Goal: Transaction & Acquisition: Download file/media

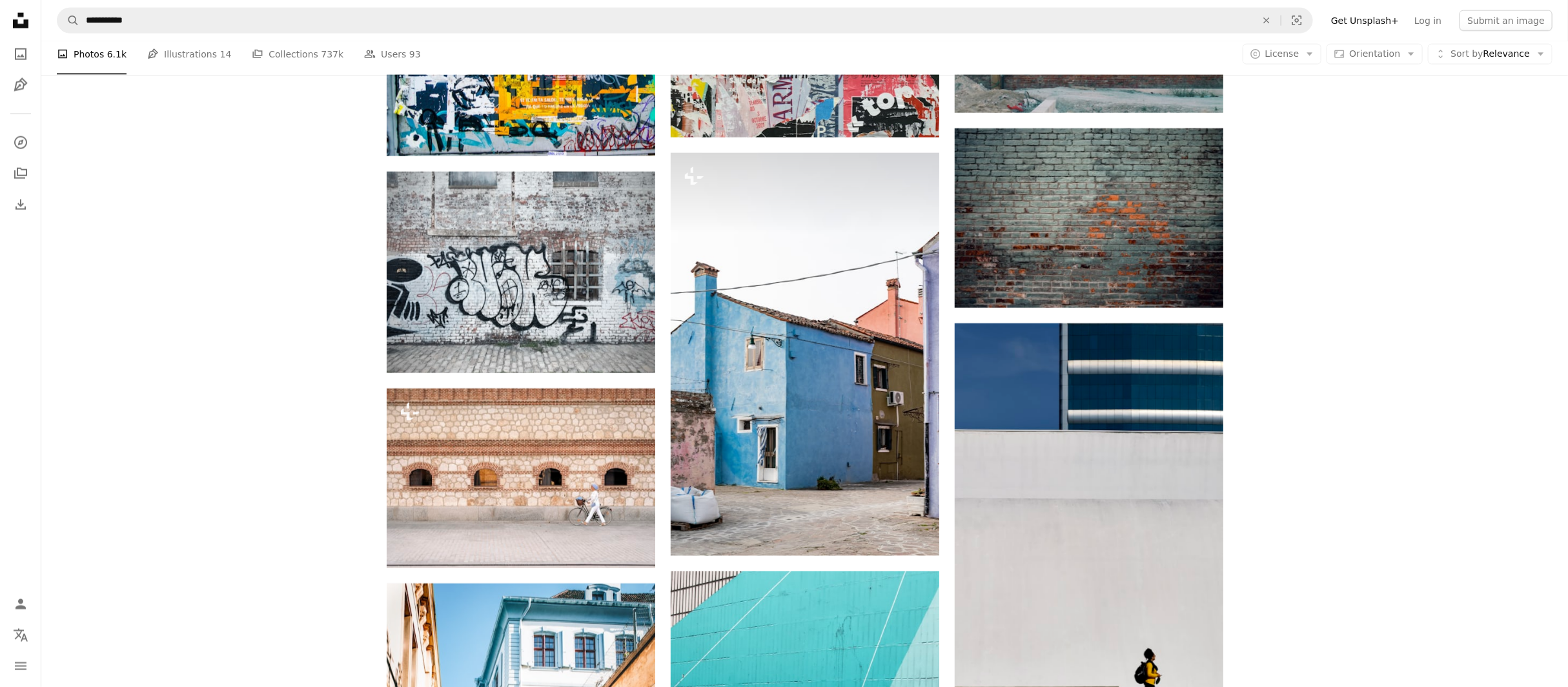
scroll to position [1389, 0]
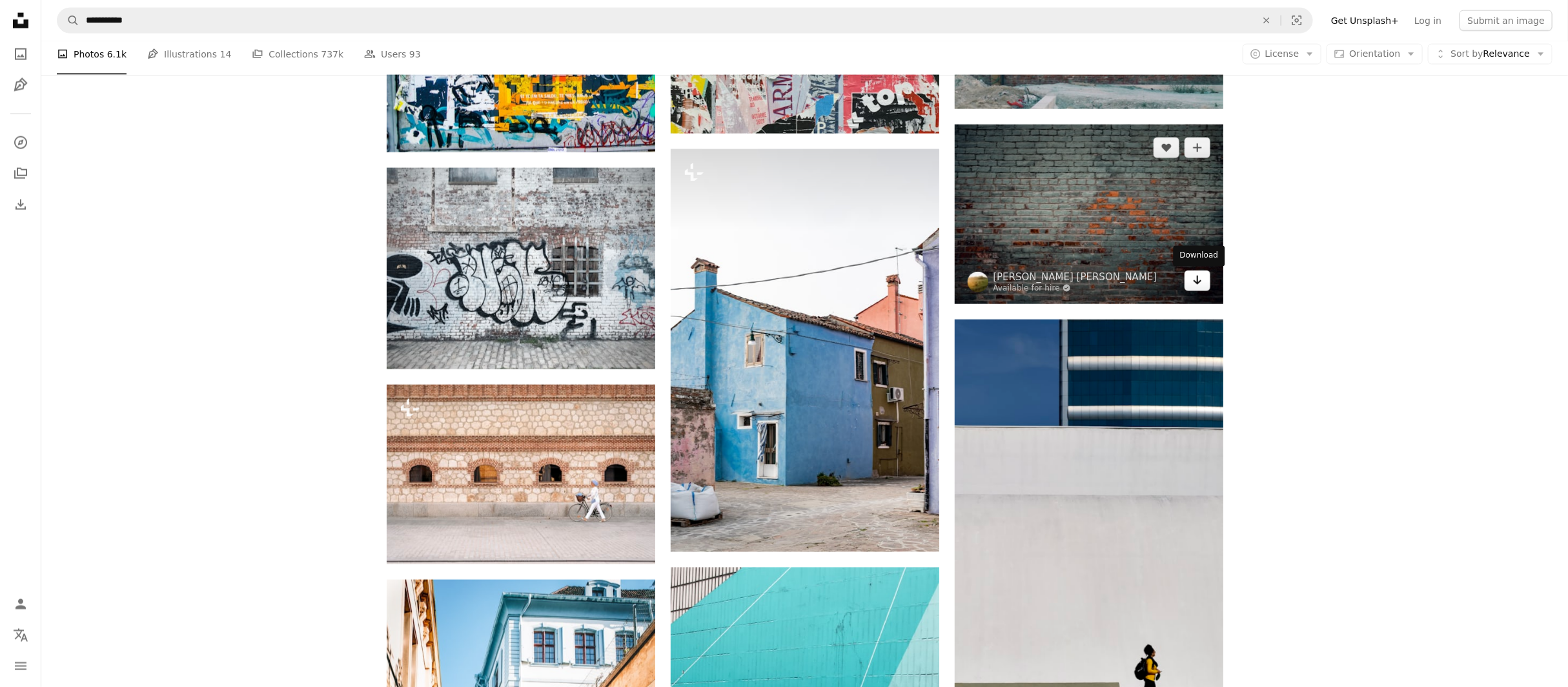
click at [1196, 279] on icon "Arrow pointing down" at bounding box center [1197, 280] width 10 height 15
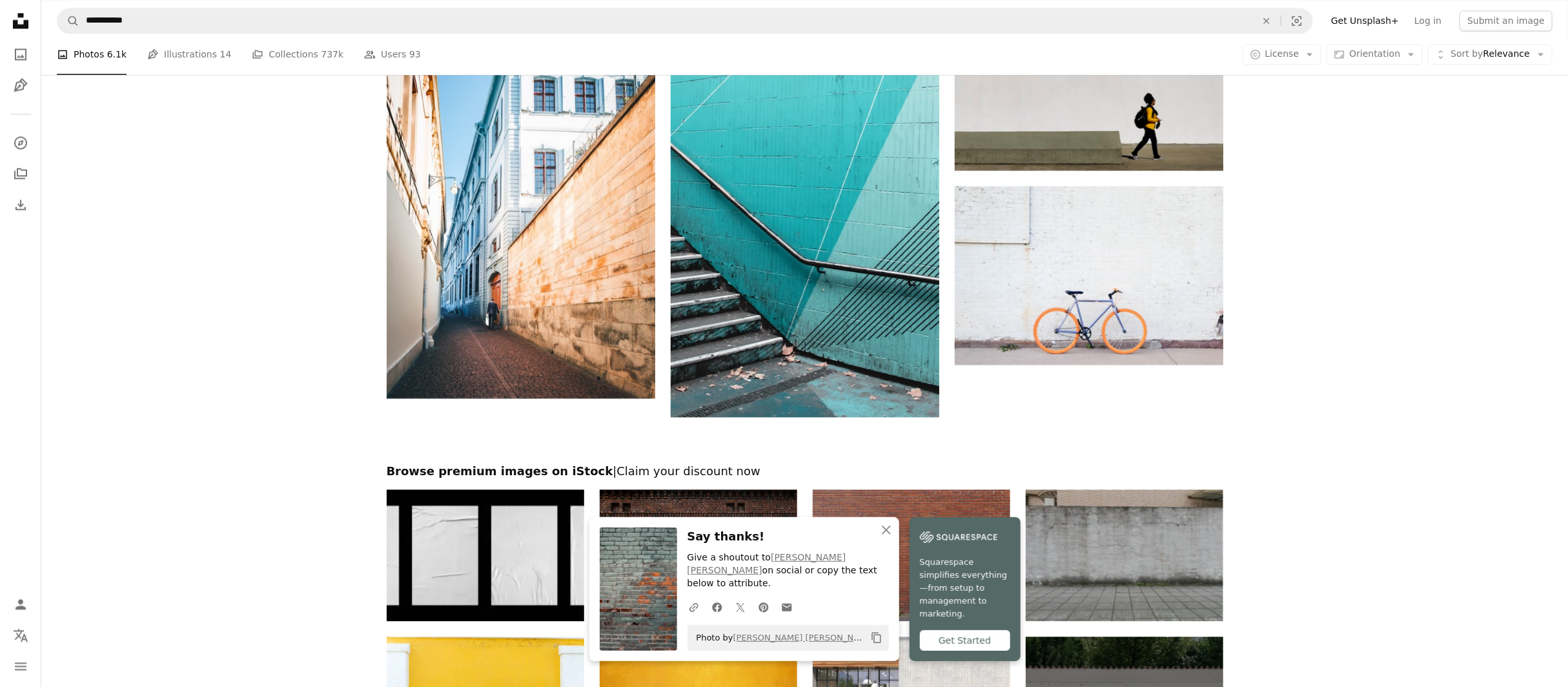
scroll to position [1945, 0]
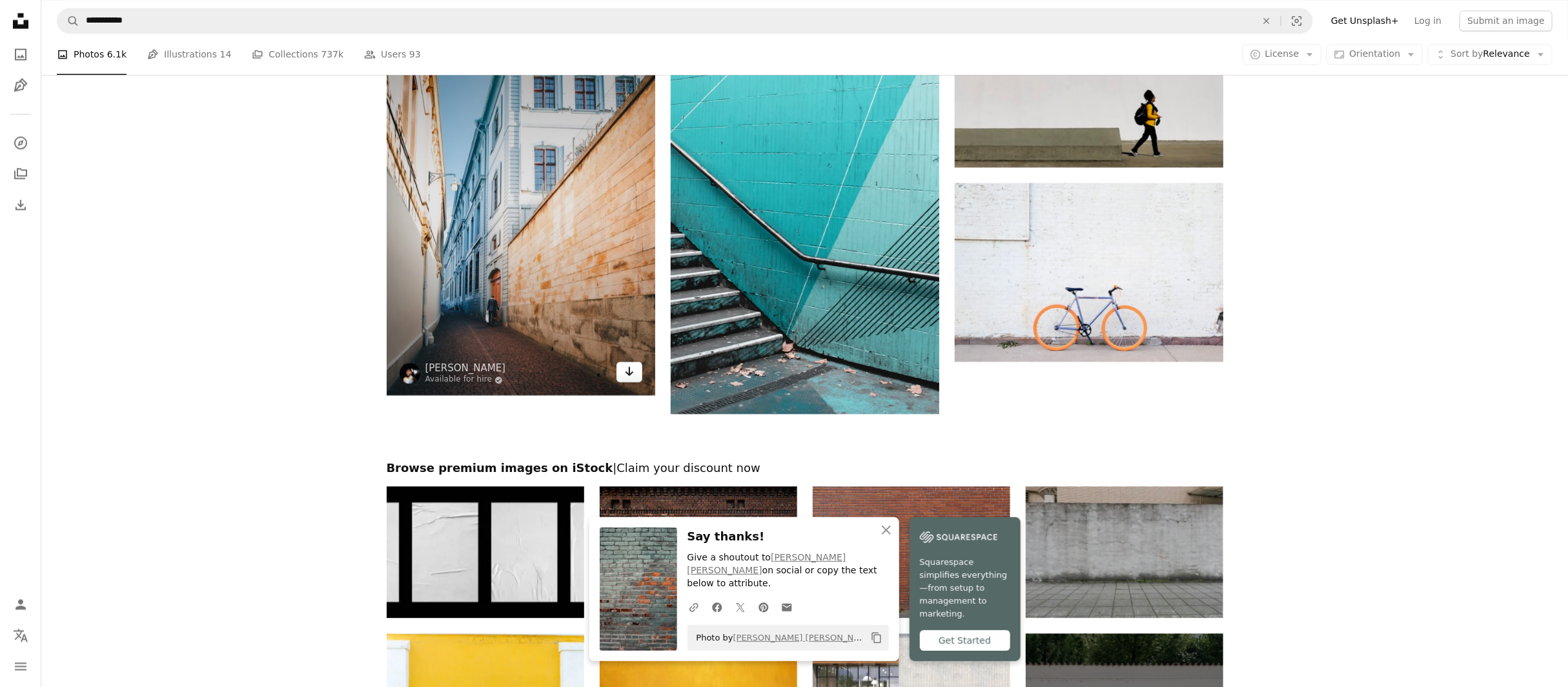
click at [620, 367] on link "Arrow pointing down" at bounding box center [629, 372] width 26 height 21
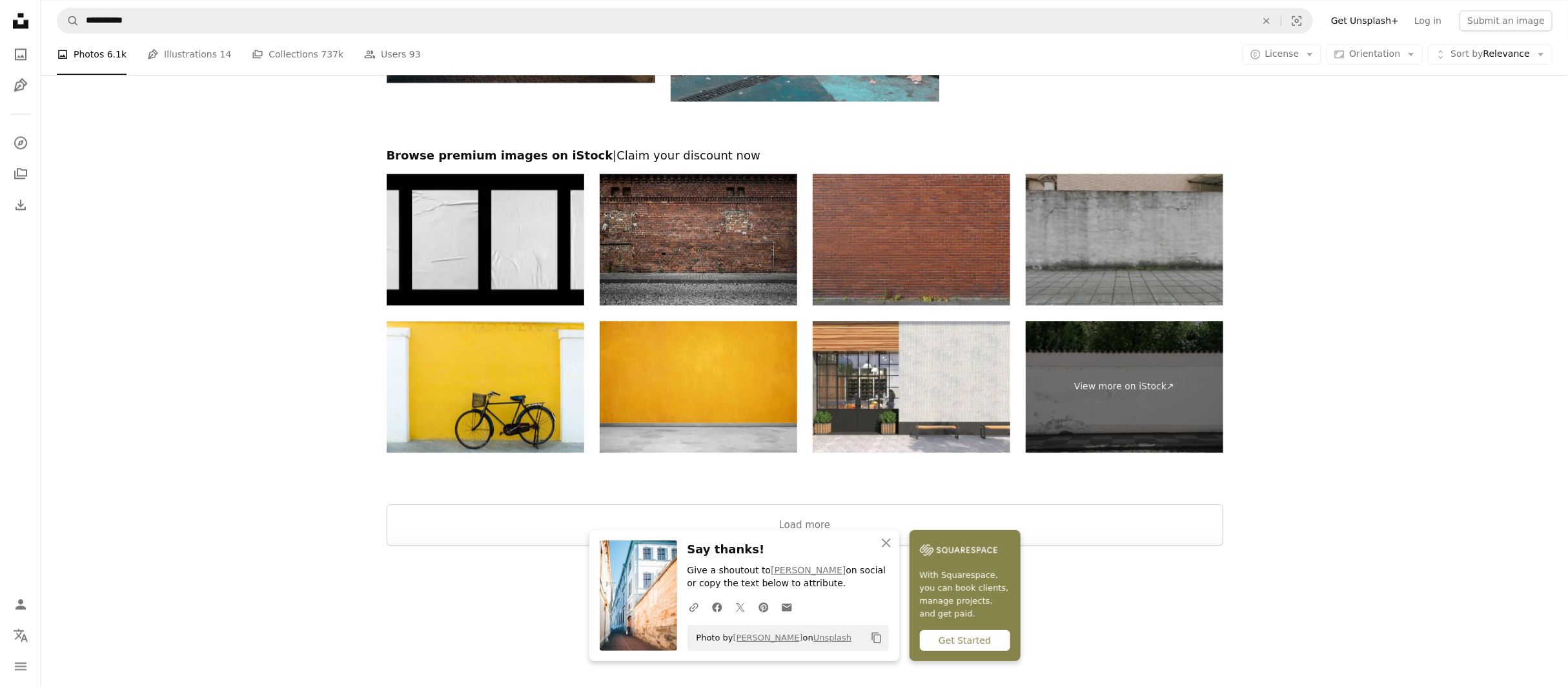
scroll to position [2263, 0]
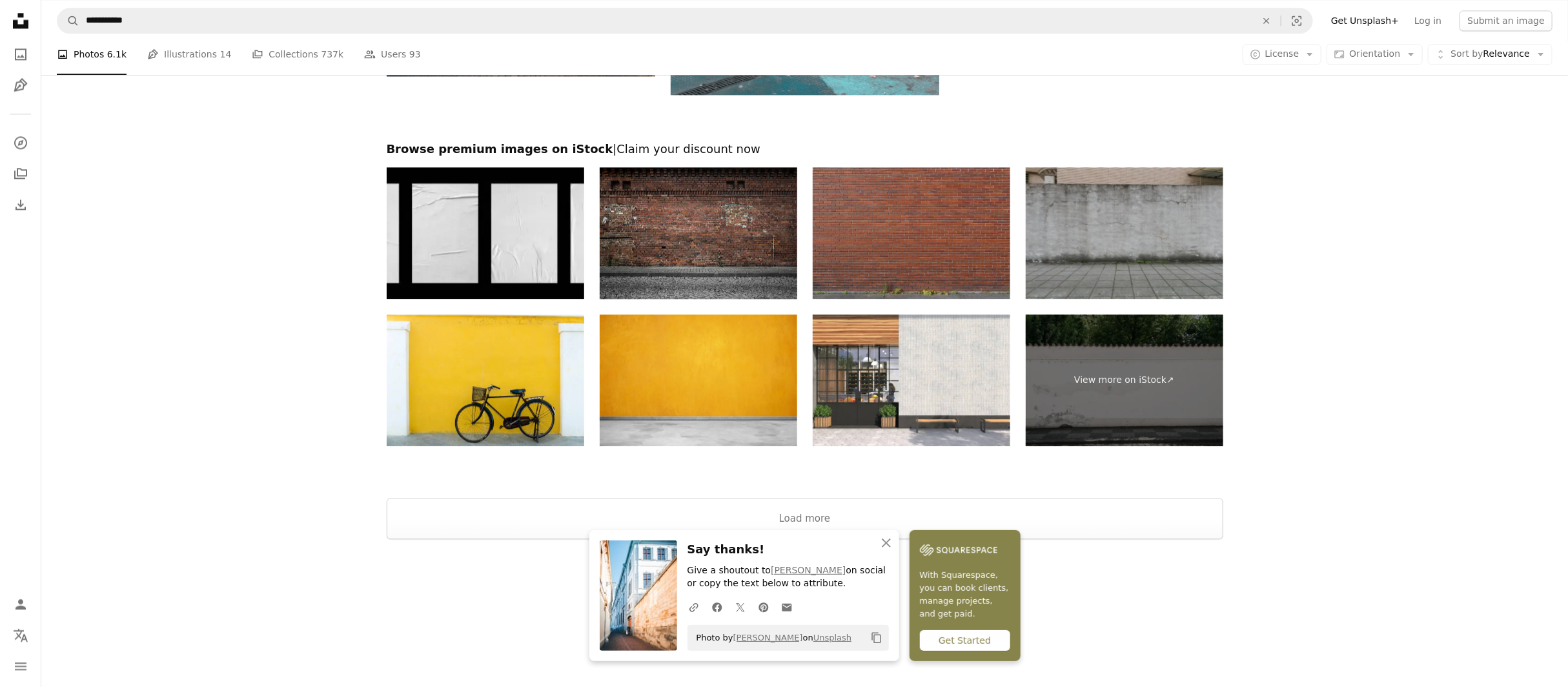
click at [771, 257] on img at bounding box center [699, 233] width 197 height 132
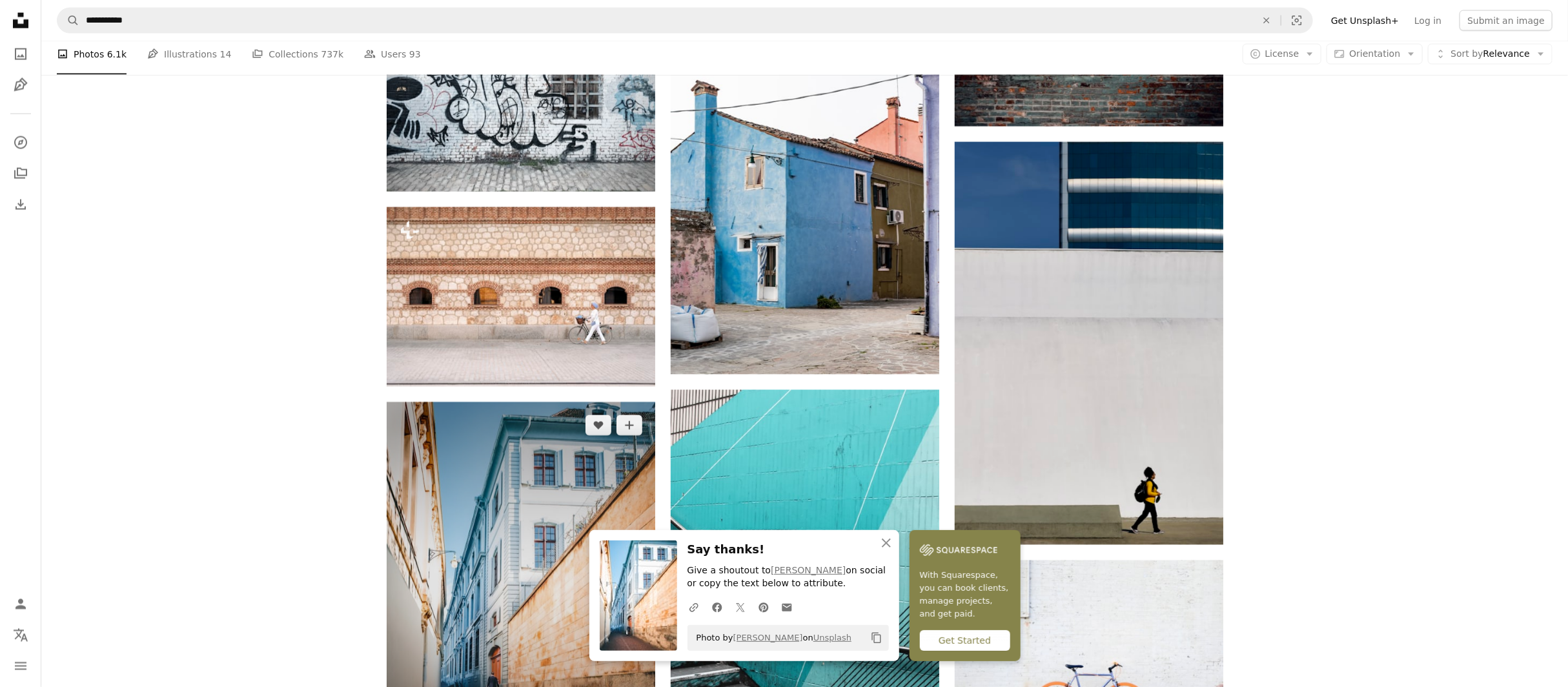
scroll to position [1060, 0]
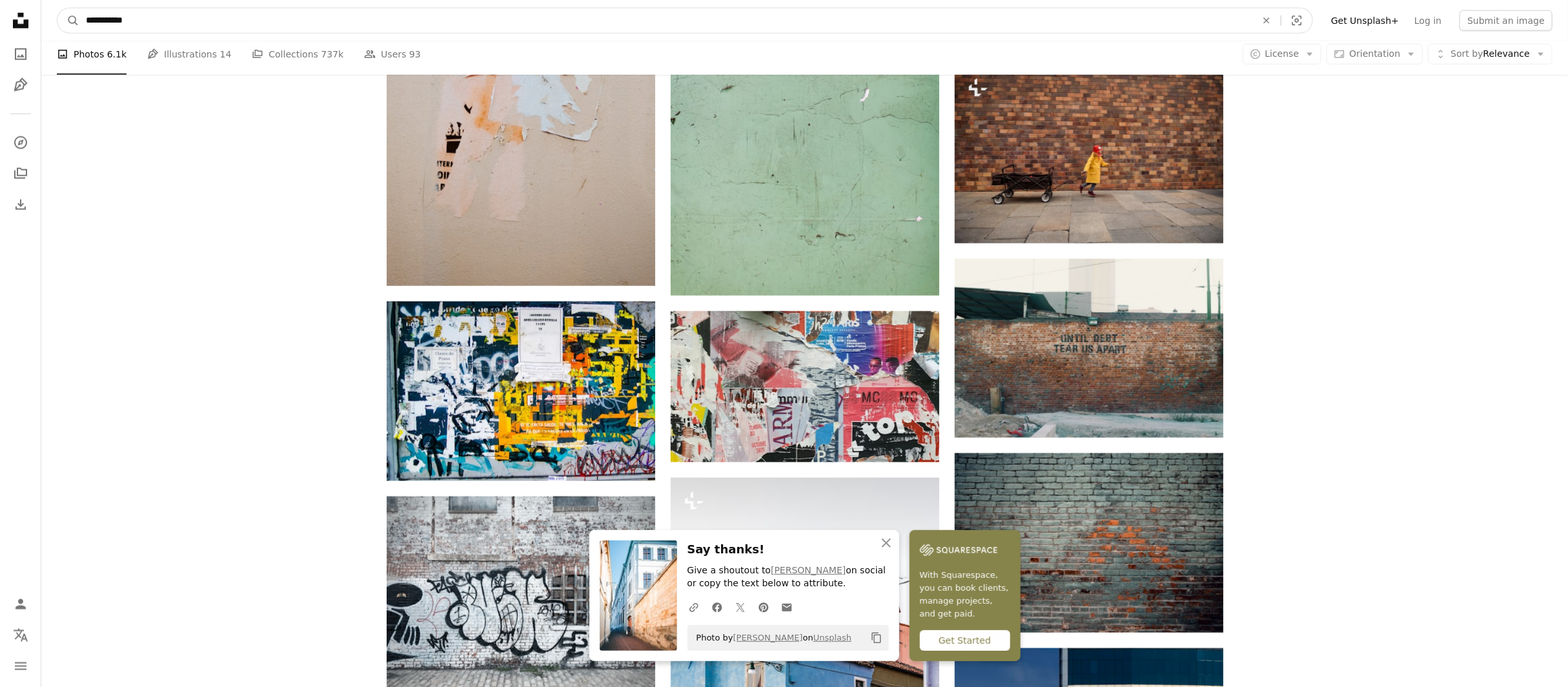
drag, startPoint x: 216, startPoint y: 21, endPoint x: 0, endPoint y: 25, distance: 216.0
click at [0, 25] on div "**********" at bounding box center [784, 416] width 1568 height 2952
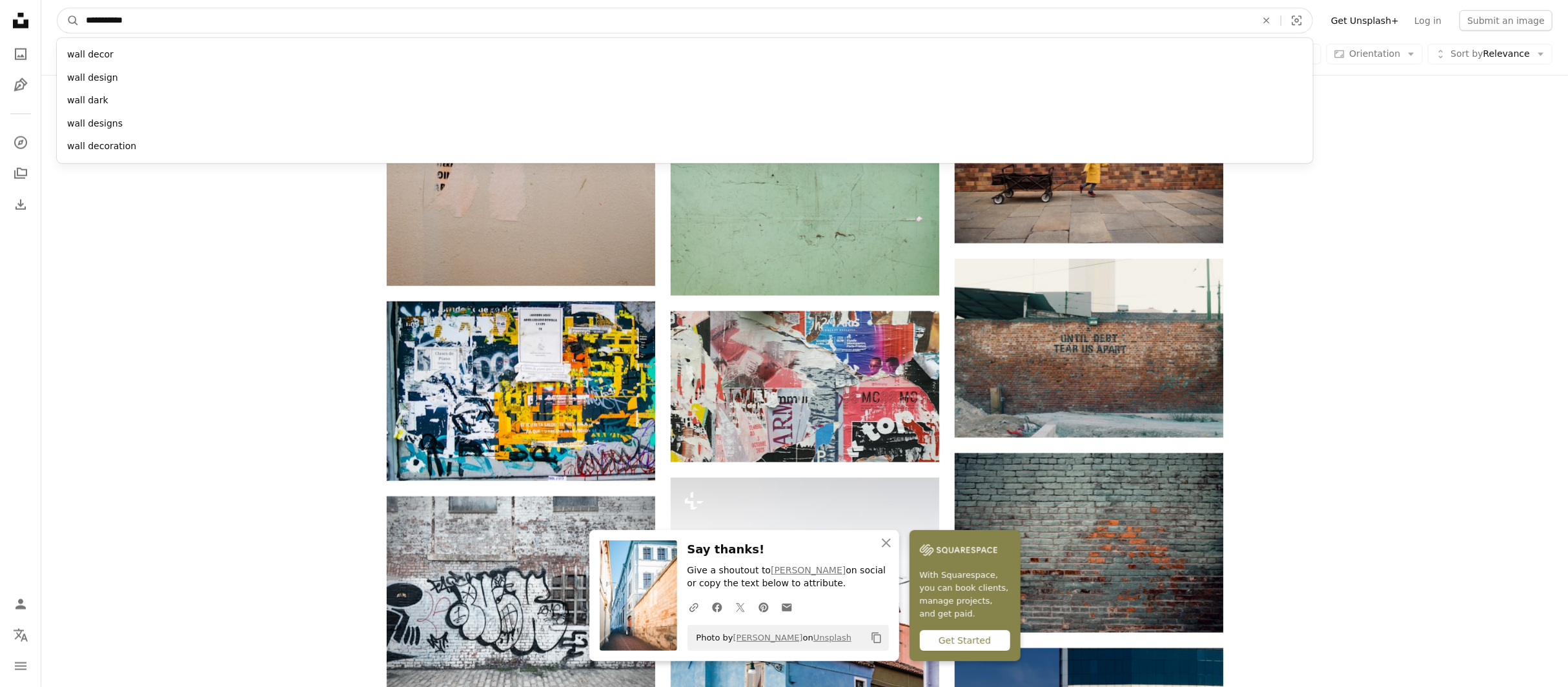
type input "**********"
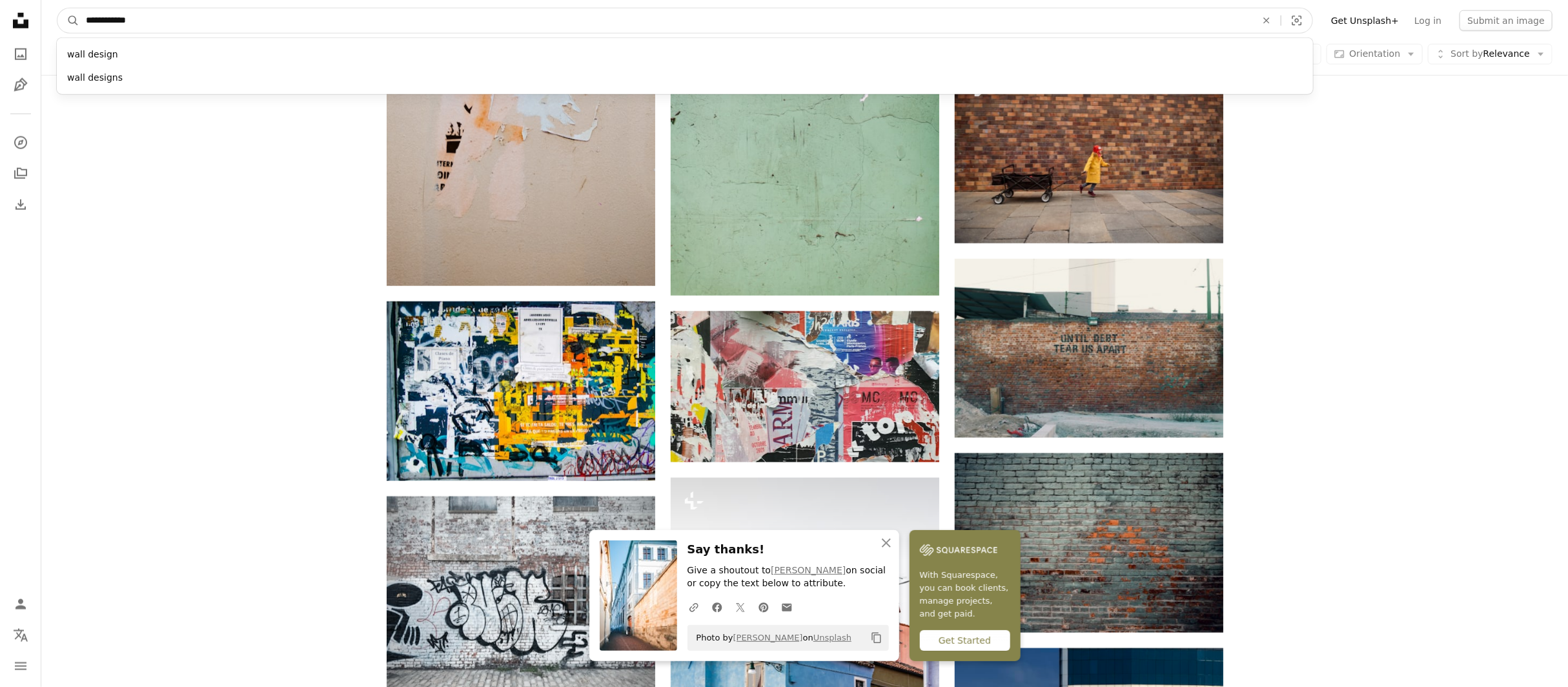
click button "A magnifying glass" at bounding box center [68, 20] width 22 height 25
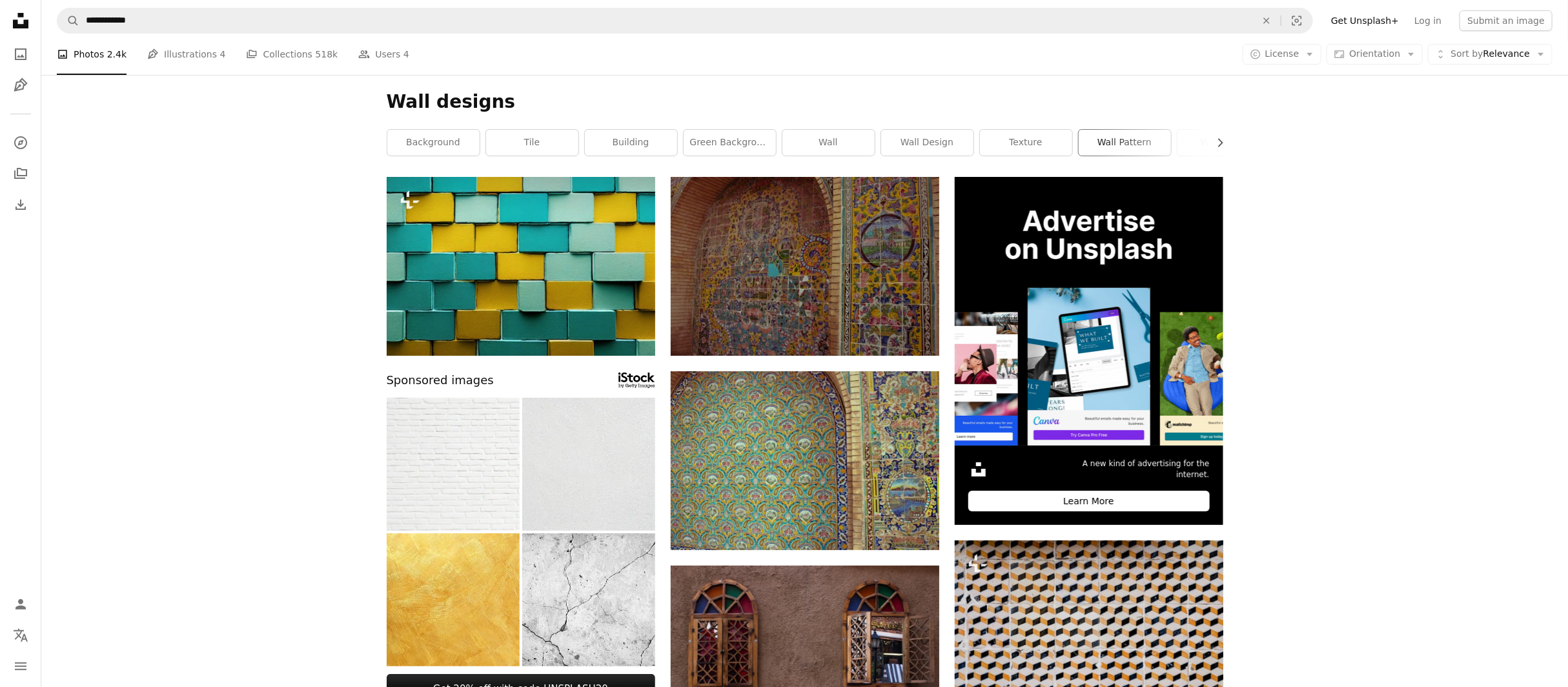
click at [1140, 146] on link "wall pattern" at bounding box center [1125, 142] width 92 height 26
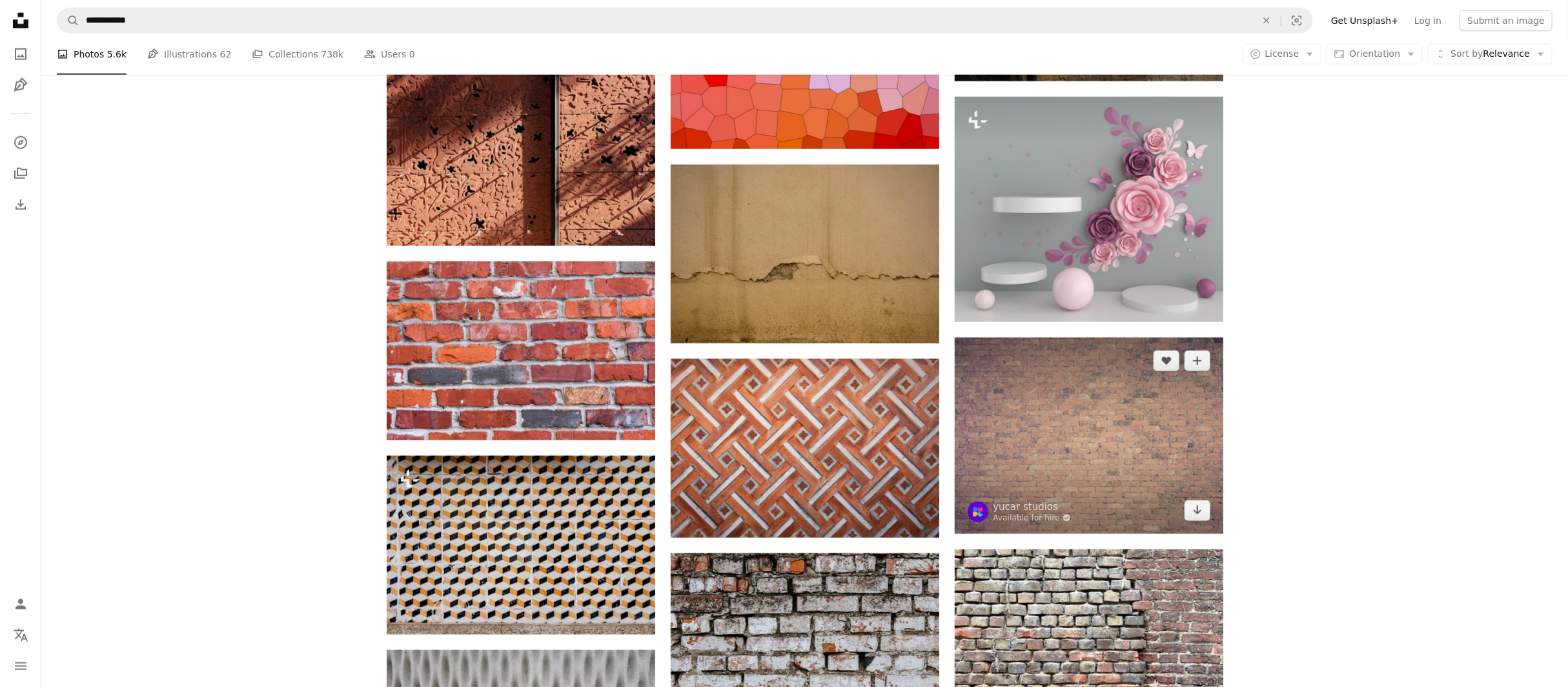
scroll to position [1240, 0]
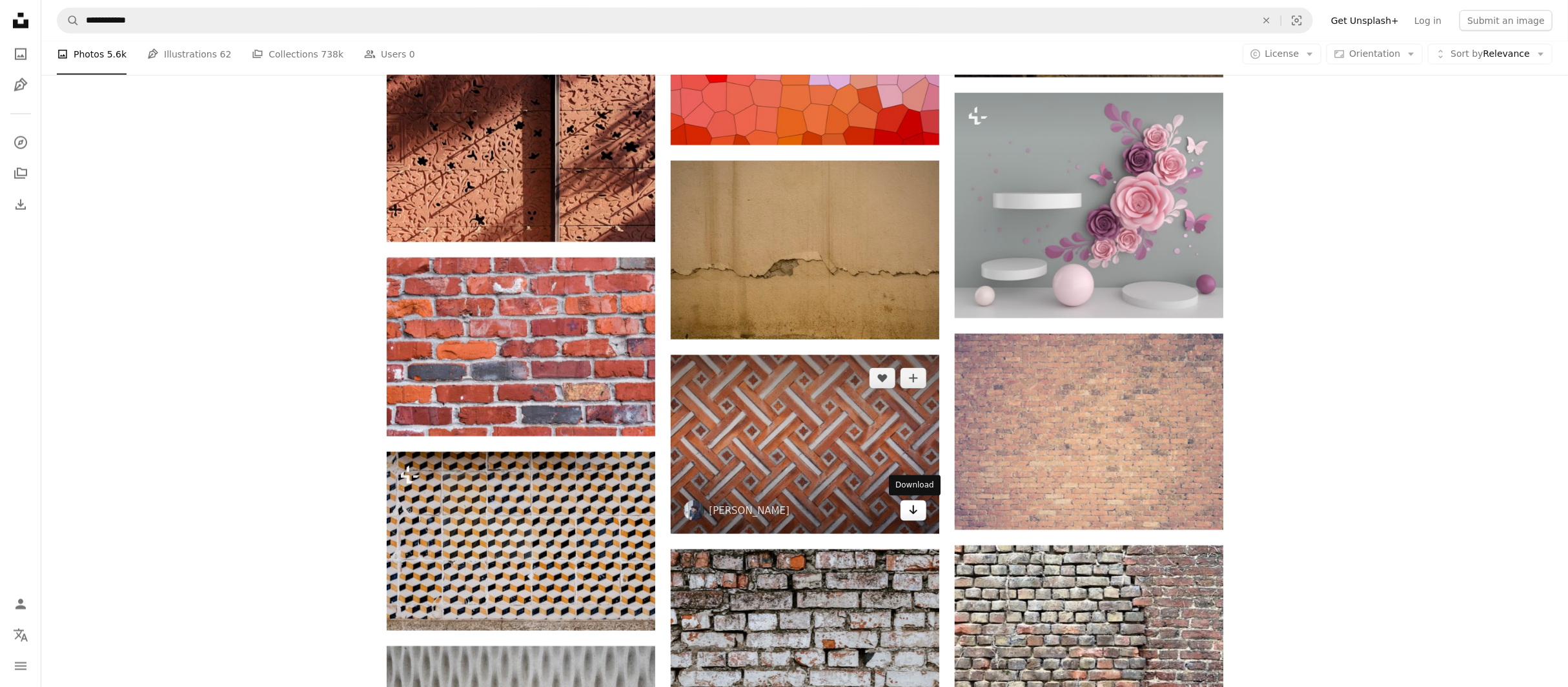
click at [904, 515] on link "Arrow pointing down" at bounding box center [913, 511] width 26 height 21
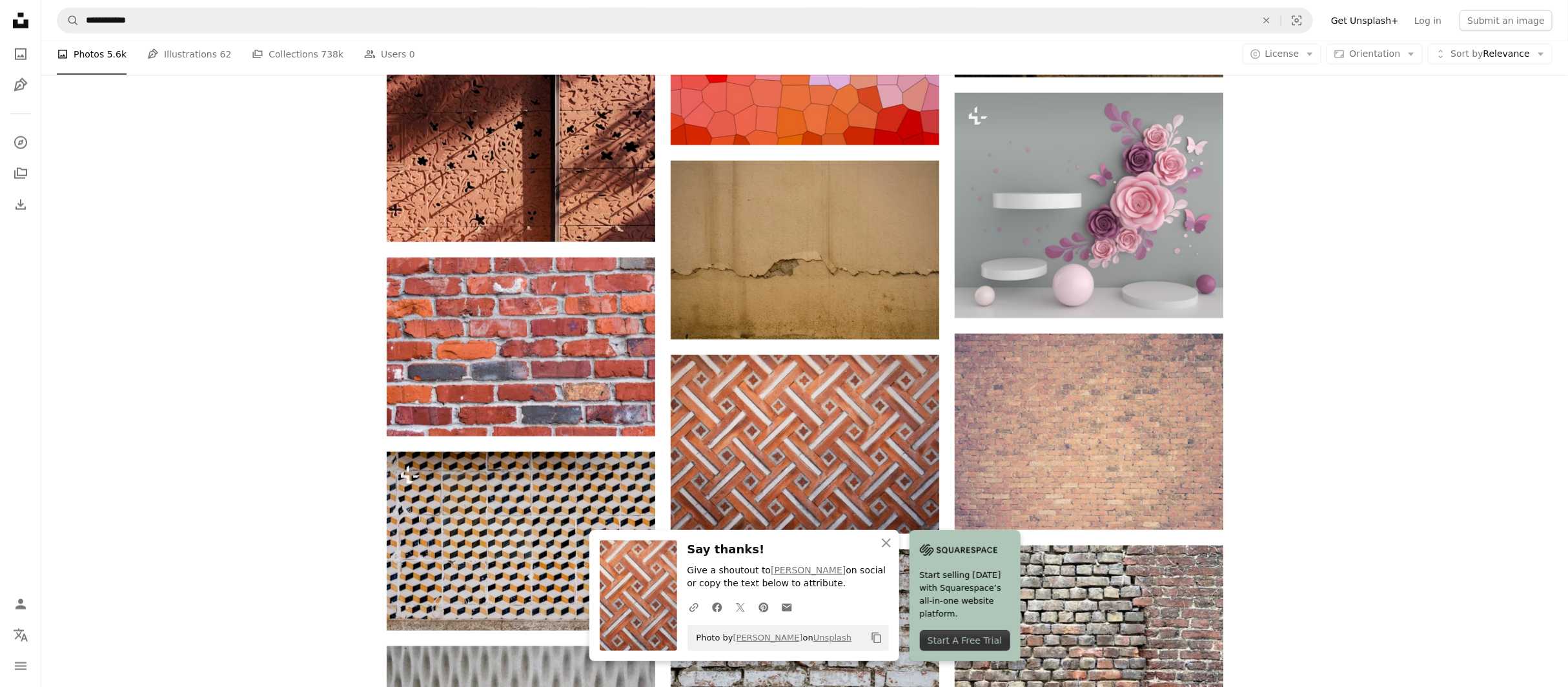
drag, startPoint x: 1563, startPoint y: 363, endPoint x: 1566, endPoint y: 390, distance: 27.2
